Goal: Task Accomplishment & Management: Manage account settings

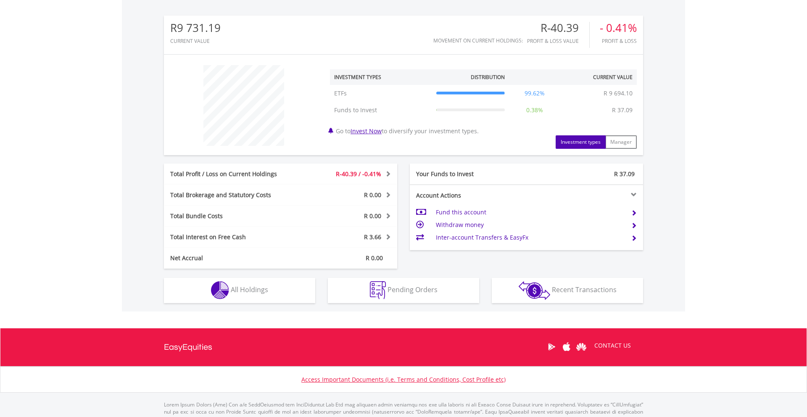
scroll to position [294, 0]
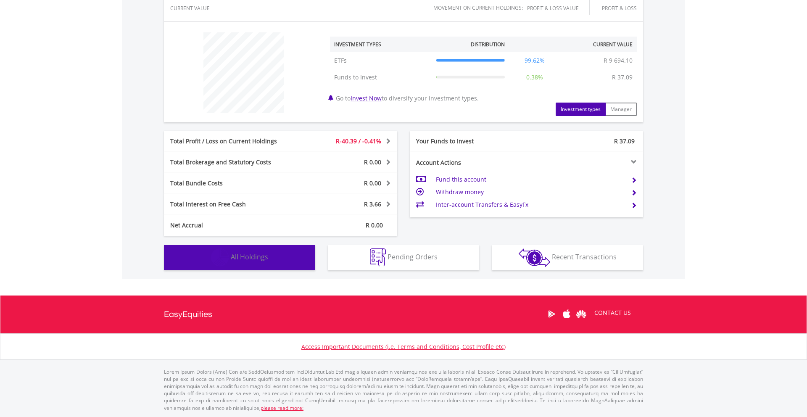
click at [248, 259] on span "All Holdings" at bounding box center [249, 256] width 37 height 9
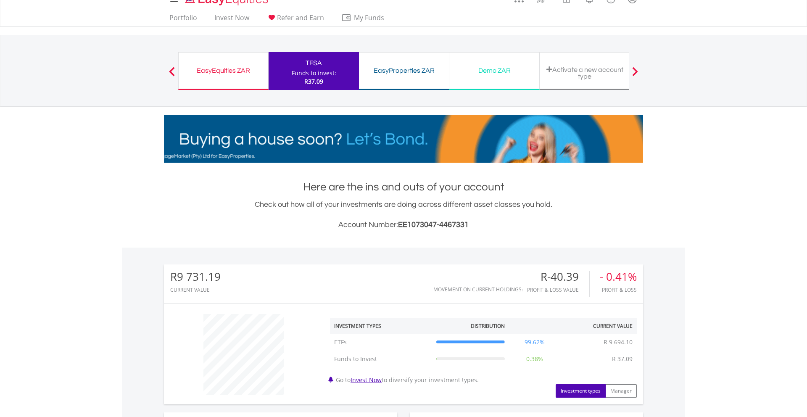
scroll to position [0, 0]
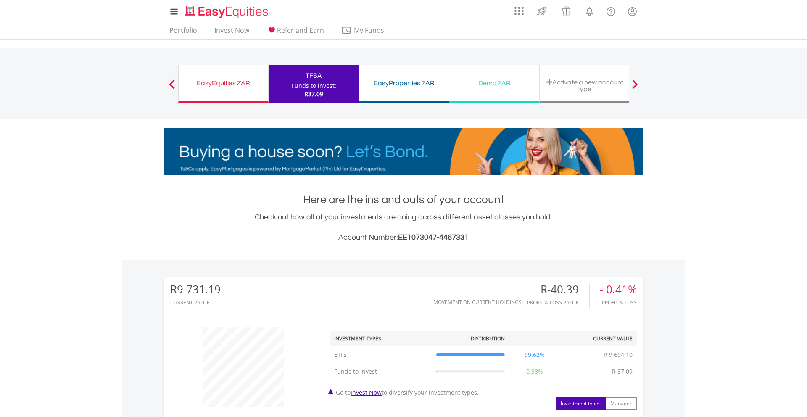
click at [225, 79] on div "EasyEquities ZAR" at bounding box center [223, 83] width 79 height 12
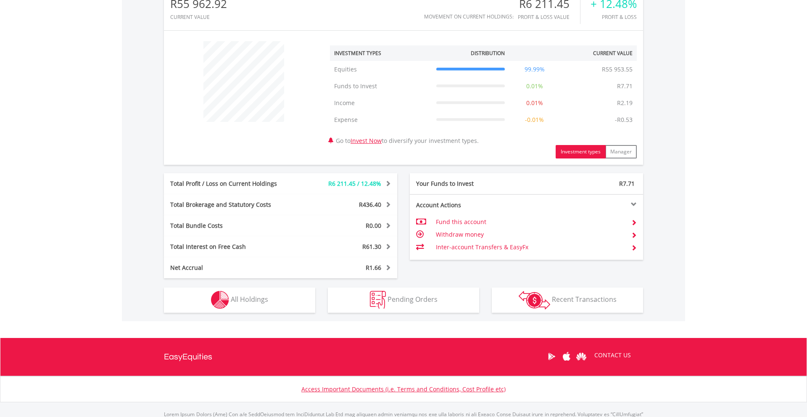
scroll to position [296, 0]
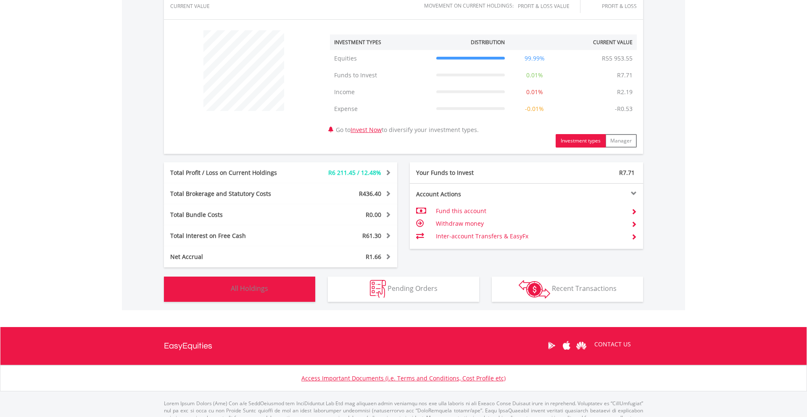
click at [243, 288] on span "All Holdings" at bounding box center [249, 288] width 37 height 9
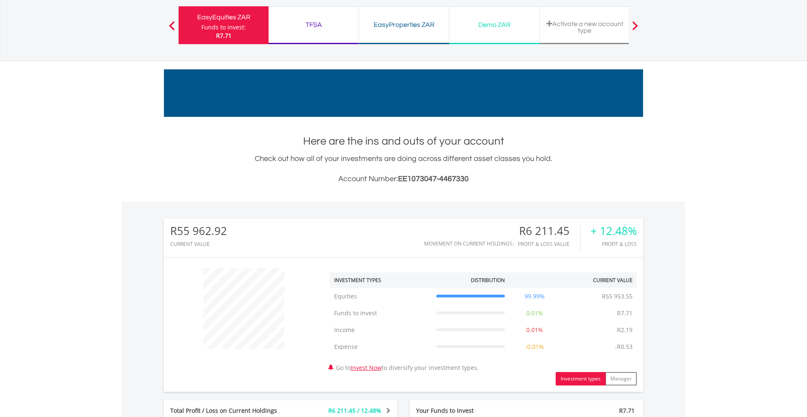
scroll to position [0, 0]
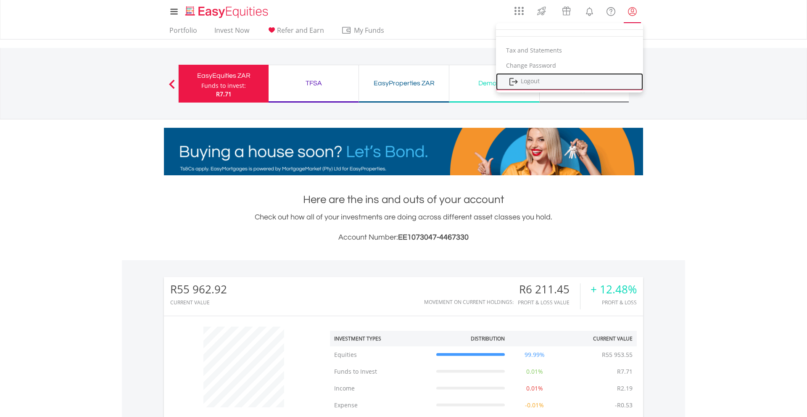
click at [606, 79] on link "Logout" at bounding box center [569, 81] width 147 height 17
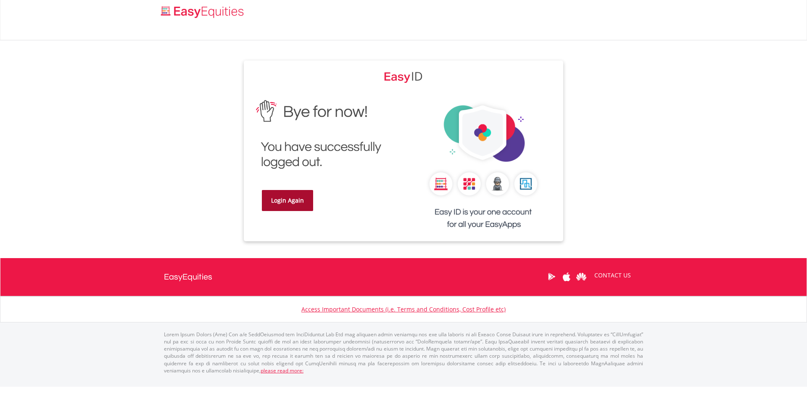
click at [295, 200] on link "Login Again" at bounding box center [287, 200] width 51 height 21
